Goal: Navigation & Orientation: Go to known website

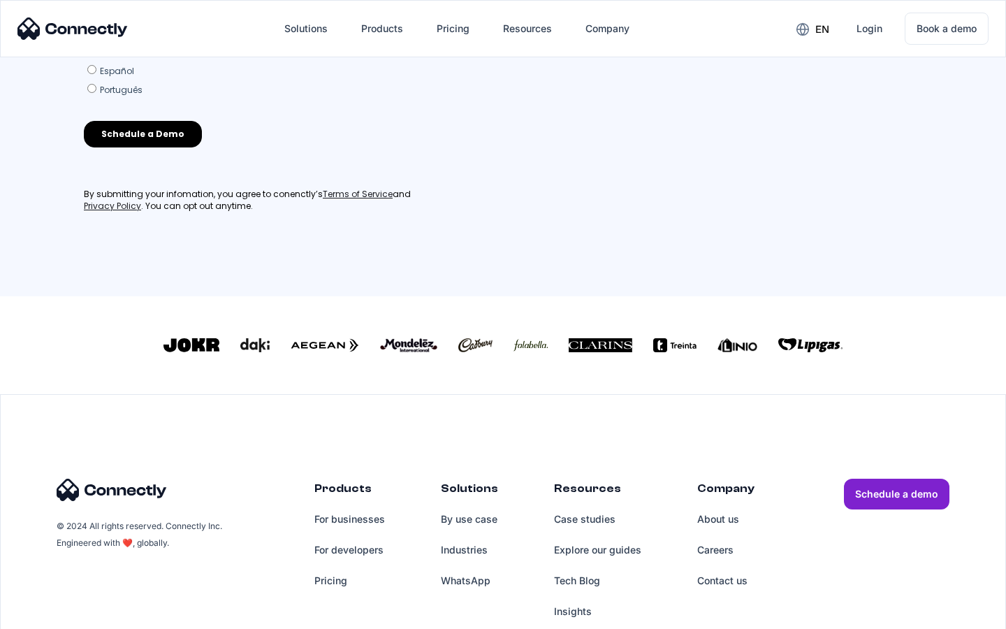
scroll to position [613, 0]
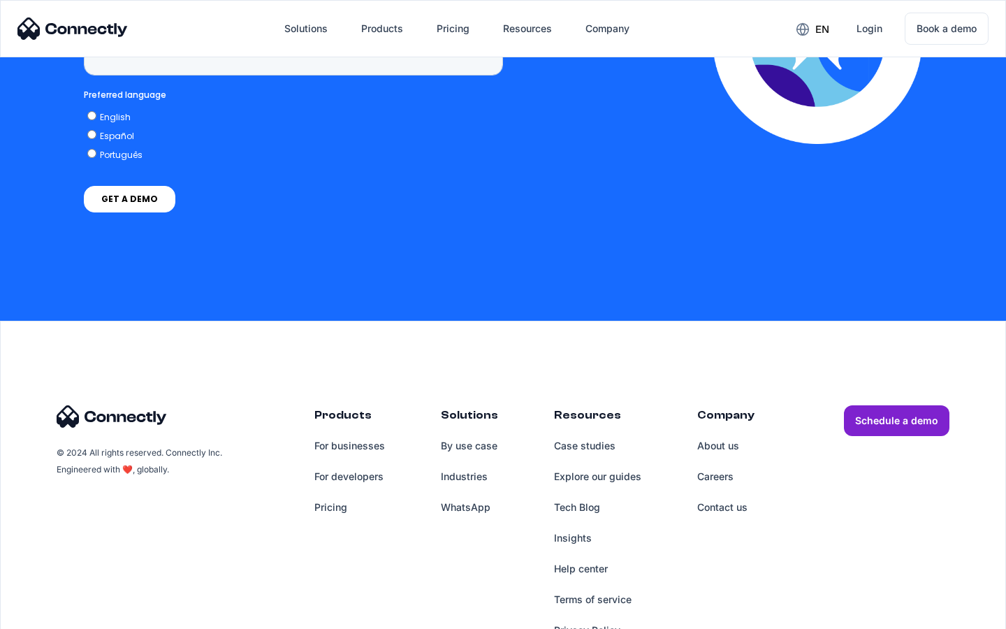
scroll to position [3557, 0]
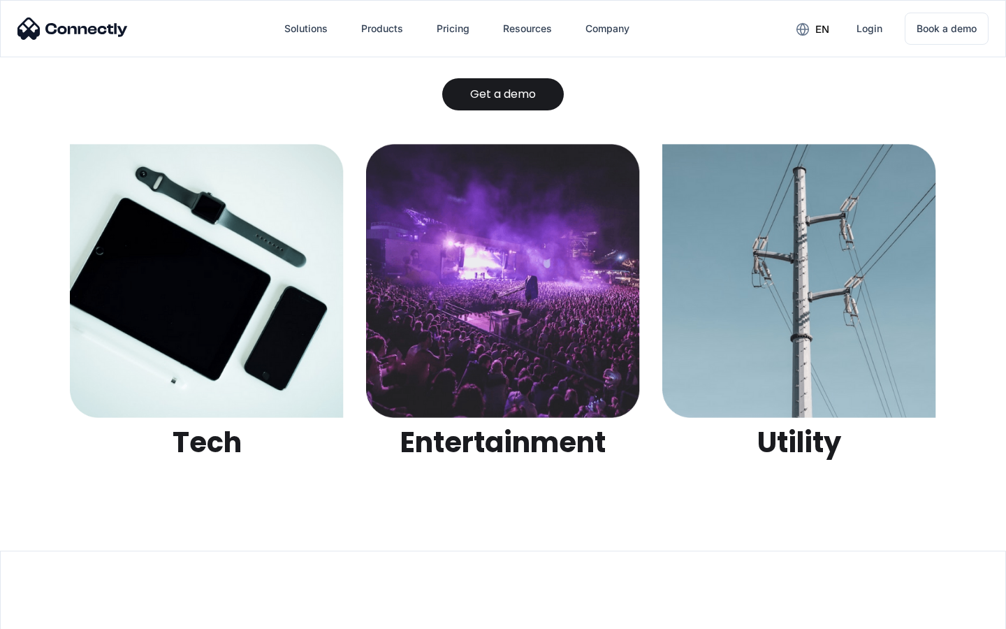
scroll to position [4407, 0]
